Goal: Check status: Check status

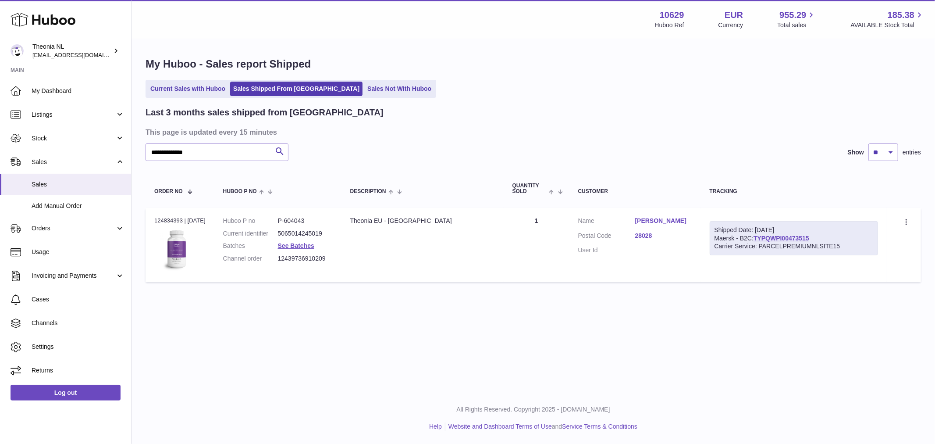
click at [669, 222] on link "Ana Hereda Valverde" at bounding box center [663, 221] width 57 height 8
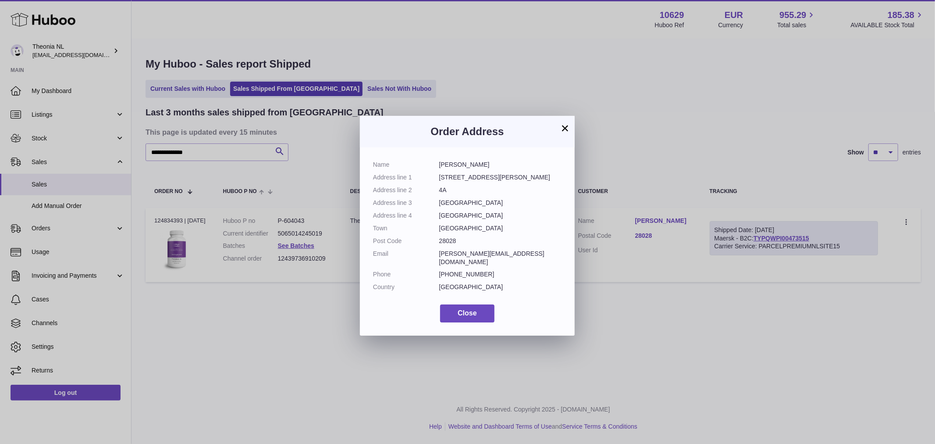
click at [564, 126] on button "×" at bounding box center [565, 128] width 11 height 11
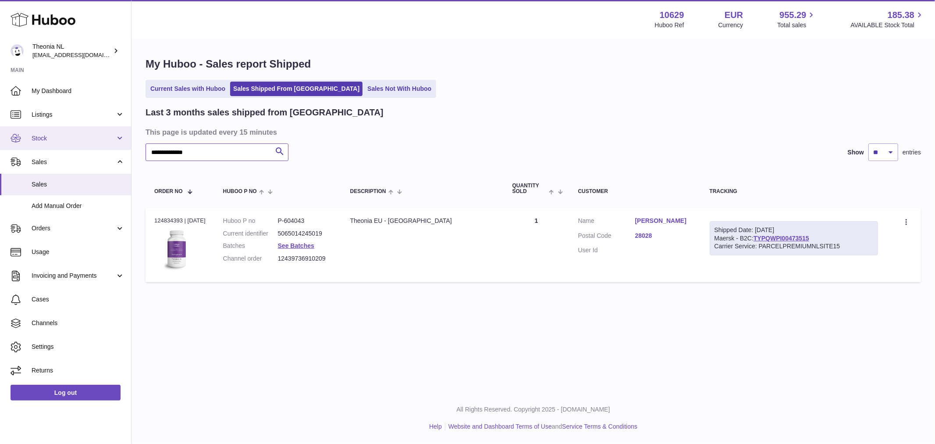
drag, startPoint x: 225, startPoint y: 150, endPoint x: 27, endPoint y: 127, distance: 199.9
click at [51, 138] on div "**********" at bounding box center [467, 222] width 935 height 444
click at [279, 149] on icon "submit" at bounding box center [279, 151] width 11 height 11
click at [186, 88] on link "Current Sales with Huboo" at bounding box center [187, 89] width 81 height 14
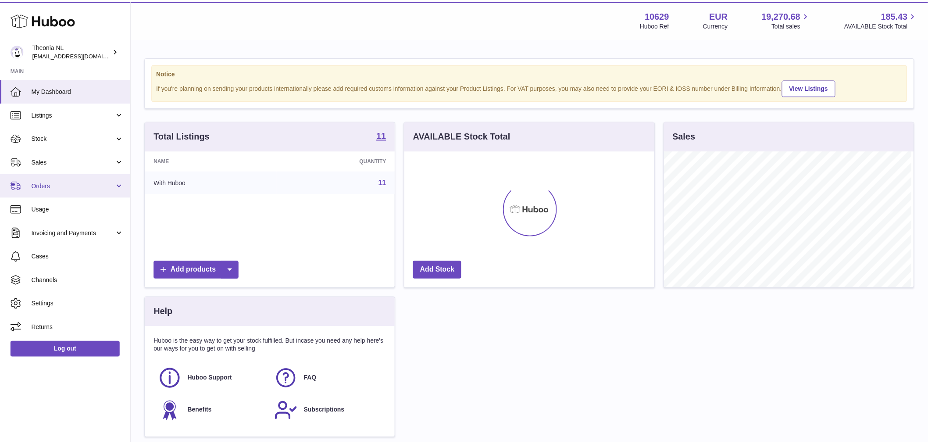
scroll to position [438234, 438122]
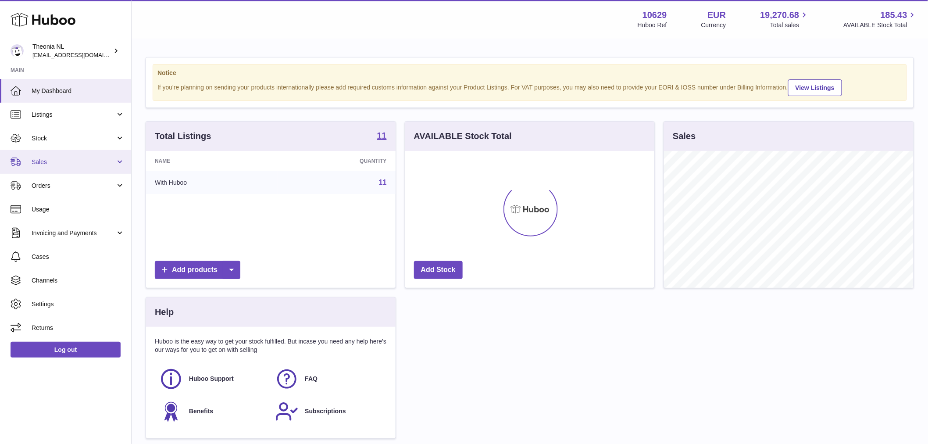
click at [49, 165] on span "Sales" at bounding box center [74, 162] width 84 height 8
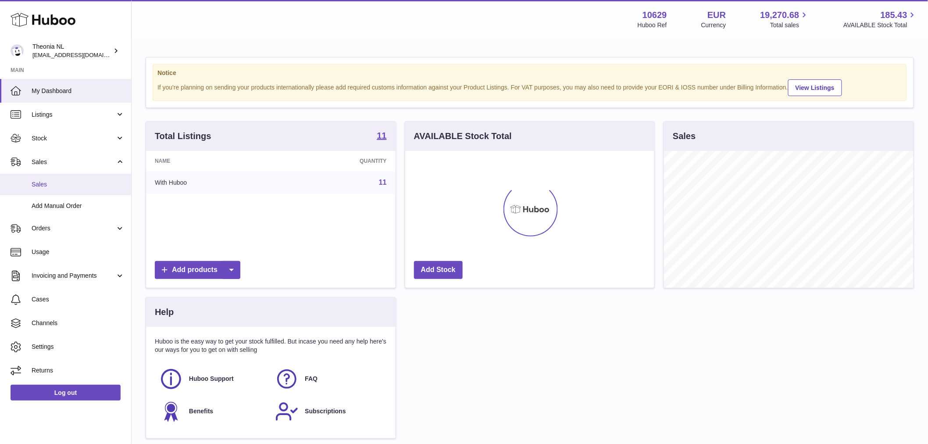
click at [50, 181] on span "Sales" at bounding box center [78, 184] width 93 height 8
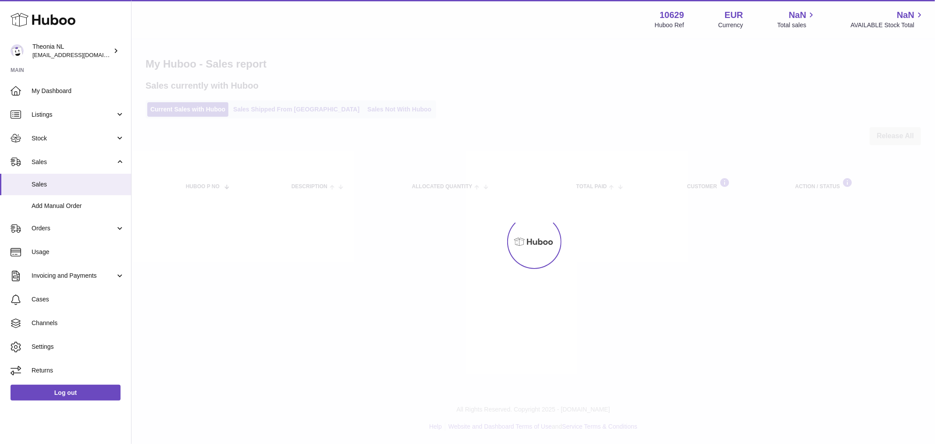
click at [260, 103] on div at bounding box center [534, 241] width 804 height 404
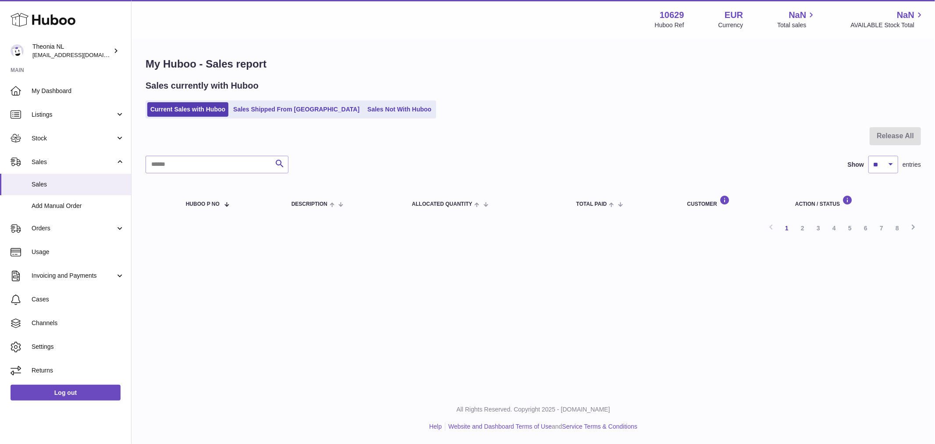
click at [257, 113] on link "Sales Shipped From [GEOGRAPHIC_DATA]" at bounding box center [296, 109] width 132 height 14
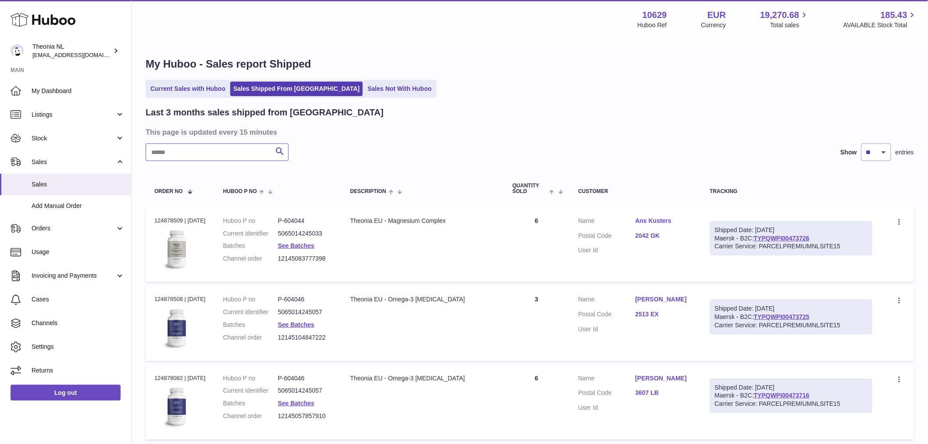
click at [229, 153] on input "text" at bounding box center [217, 152] width 143 height 18
paste input "**********"
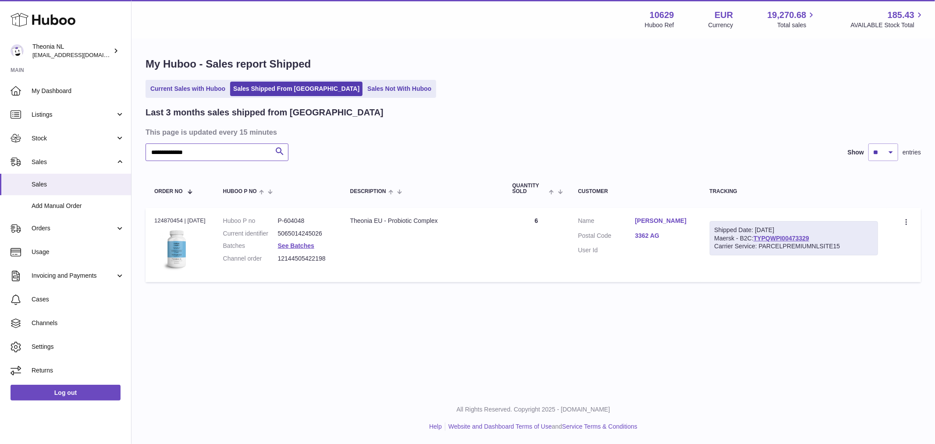
type input "**********"
click at [654, 217] on link "Esther de Bruin" at bounding box center [663, 221] width 57 height 8
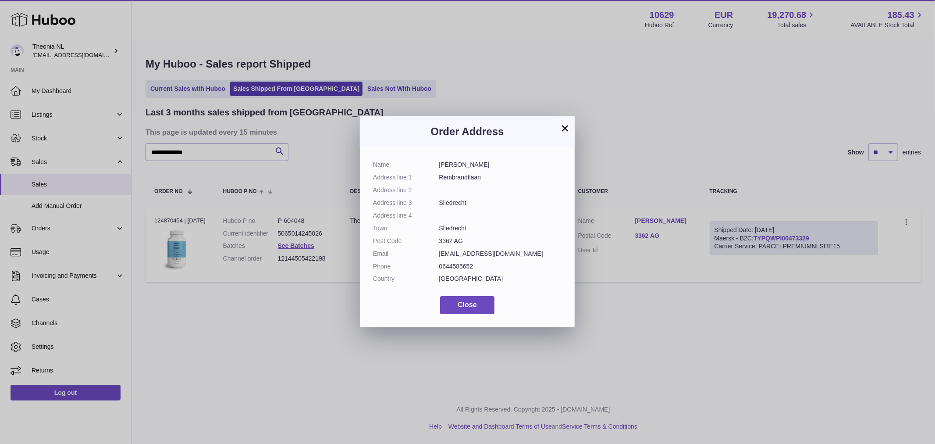
click at [565, 129] on button "×" at bounding box center [565, 128] width 11 height 11
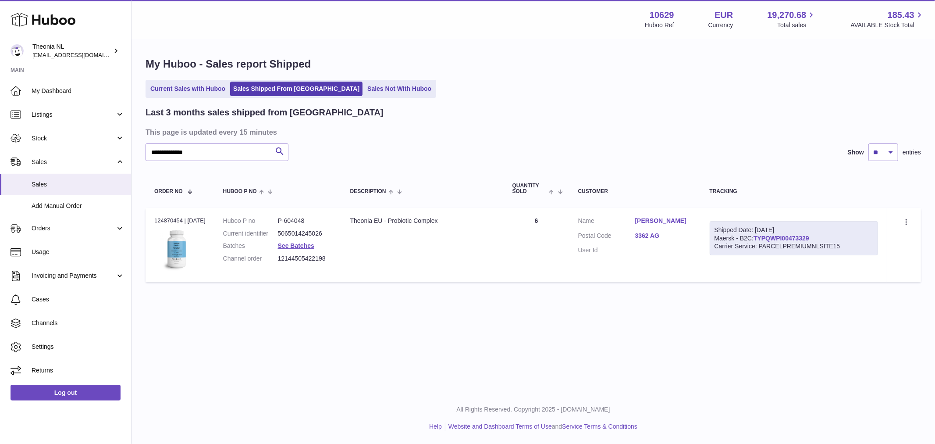
click at [800, 237] on link "TYPQWPI00473329" at bounding box center [782, 238] width 56 height 7
